Goal: Check status: Check status

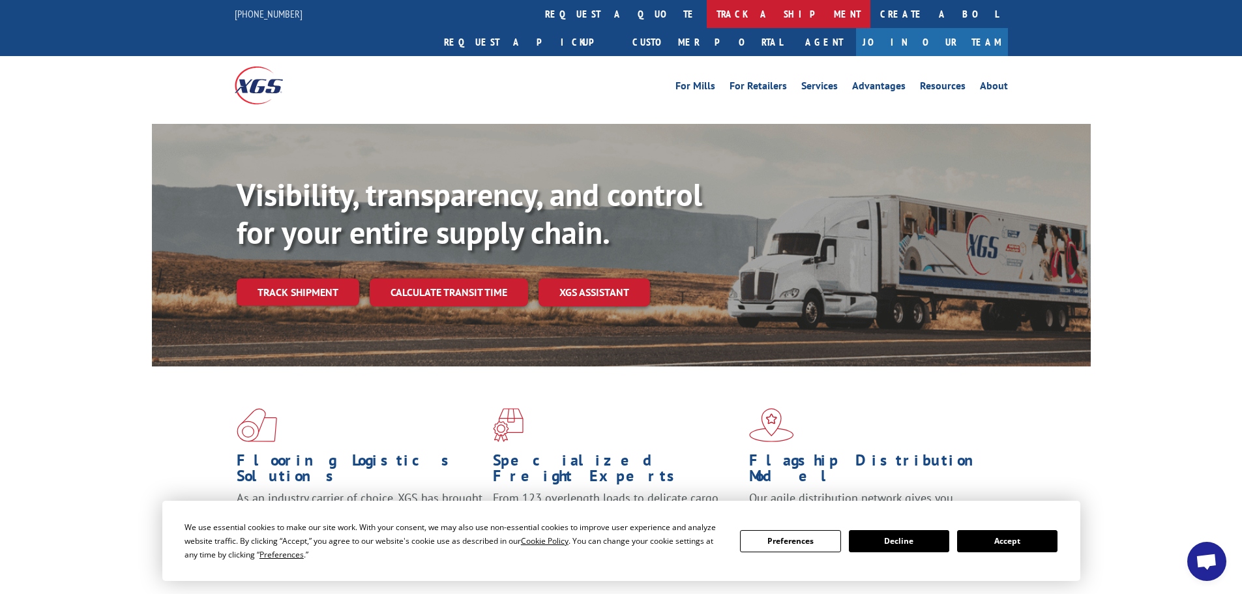
click at [707, 23] on link "track a shipment" at bounding box center [789, 14] width 164 height 28
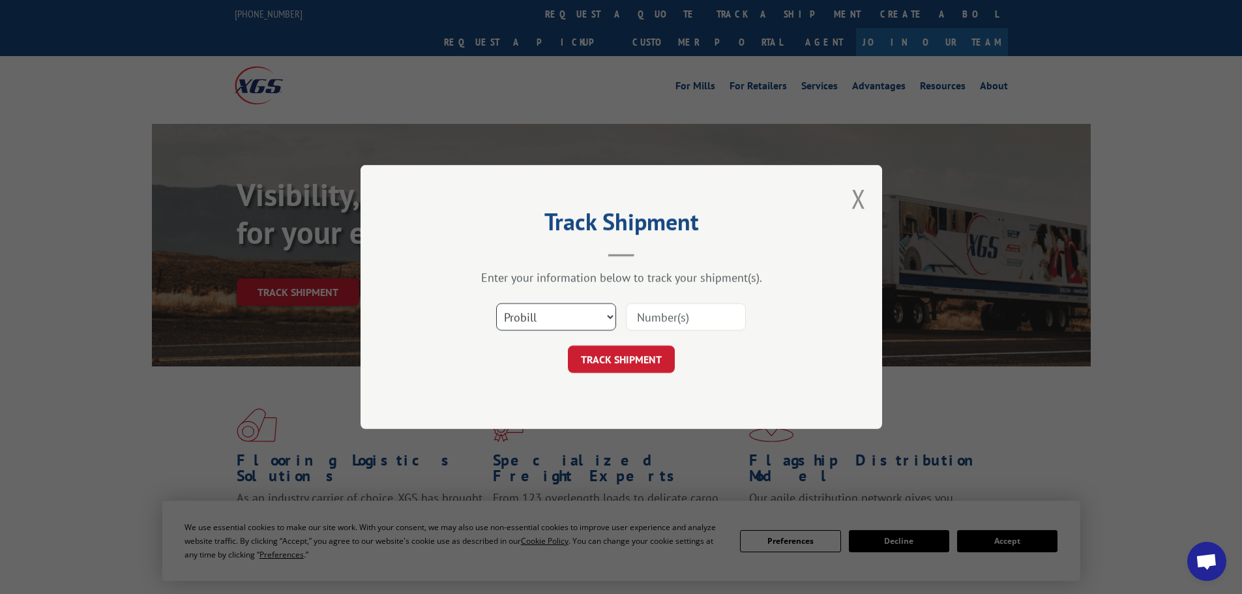
click at [583, 314] on select "Select category... Probill BOL PO" at bounding box center [556, 316] width 120 height 27
select select "po"
click at [496, 303] on select "Select category... Probill BOL PO" at bounding box center [556, 316] width 120 height 27
click at [660, 314] on input at bounding box center [686, 316] width 120 height 27
paste input "387997340"
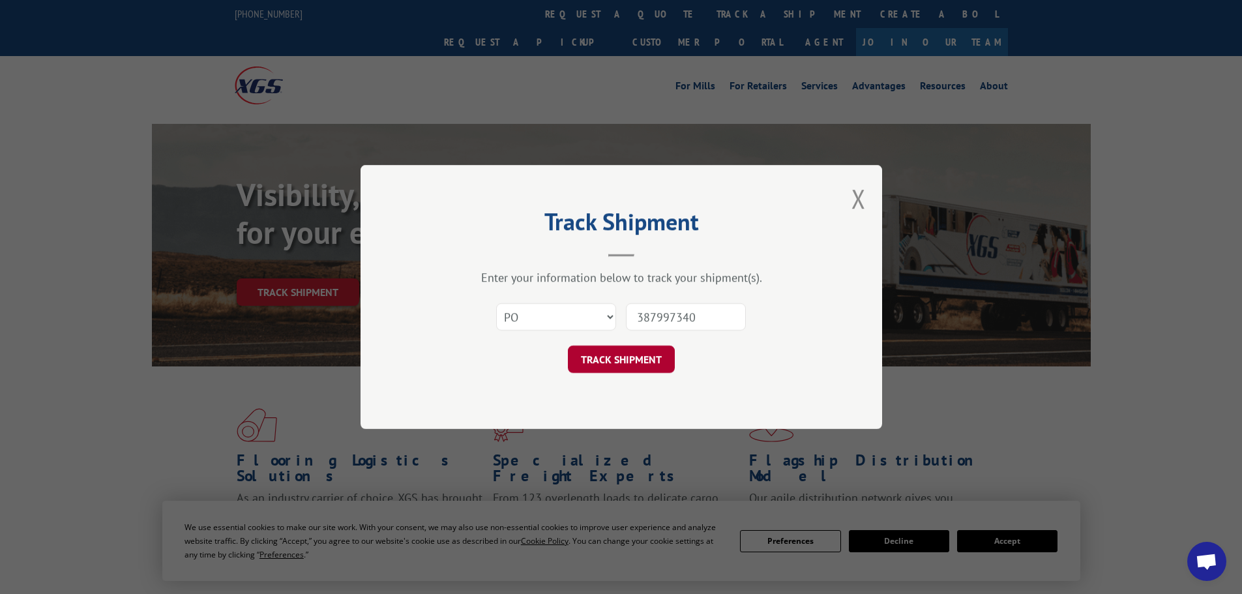
type input "387997340"
click at [640, 363] on button "TRACK SHIPMENT" at bounding box center [621, 359] width 107 height 27
